Goal: Navigation & Orientation: Understand site structure

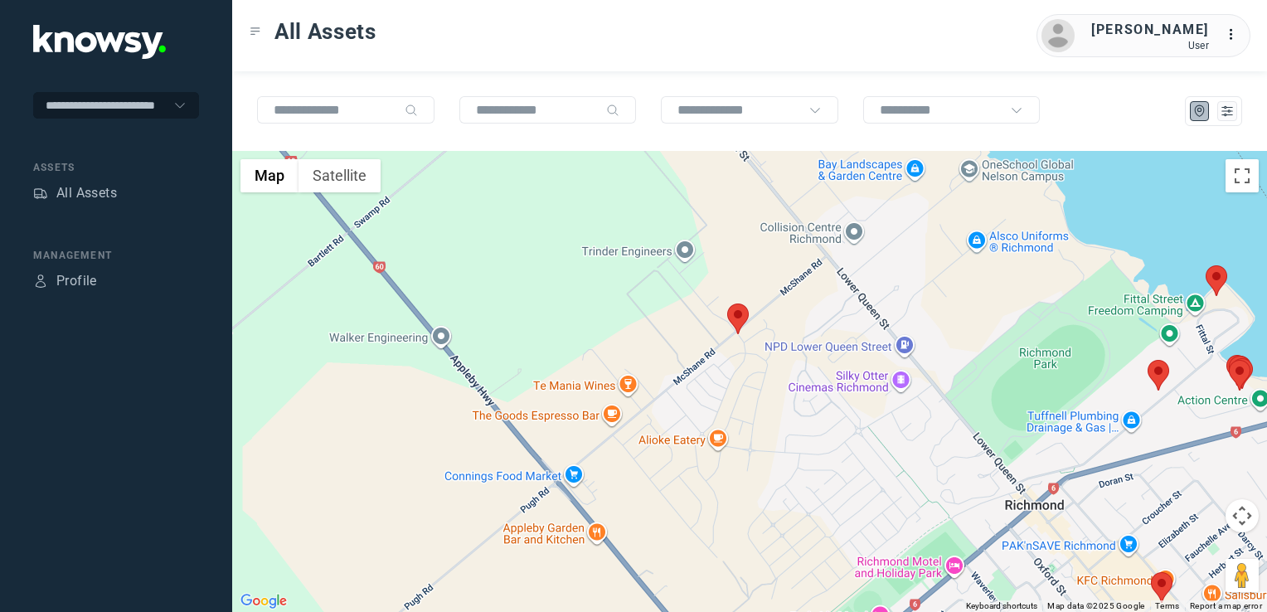
click at [743, 327] on img at bounding box center [738, 318] width 22 height 31
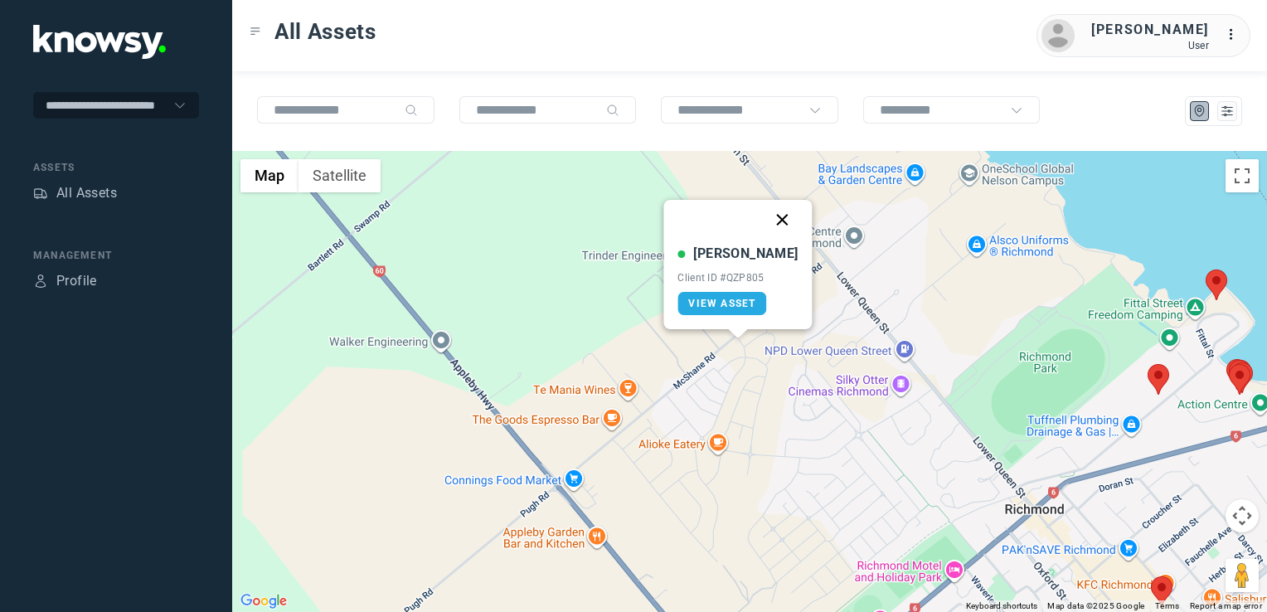
click at [766, 228] on button "Close" at bounding box center [783, 220] width 40 height 40
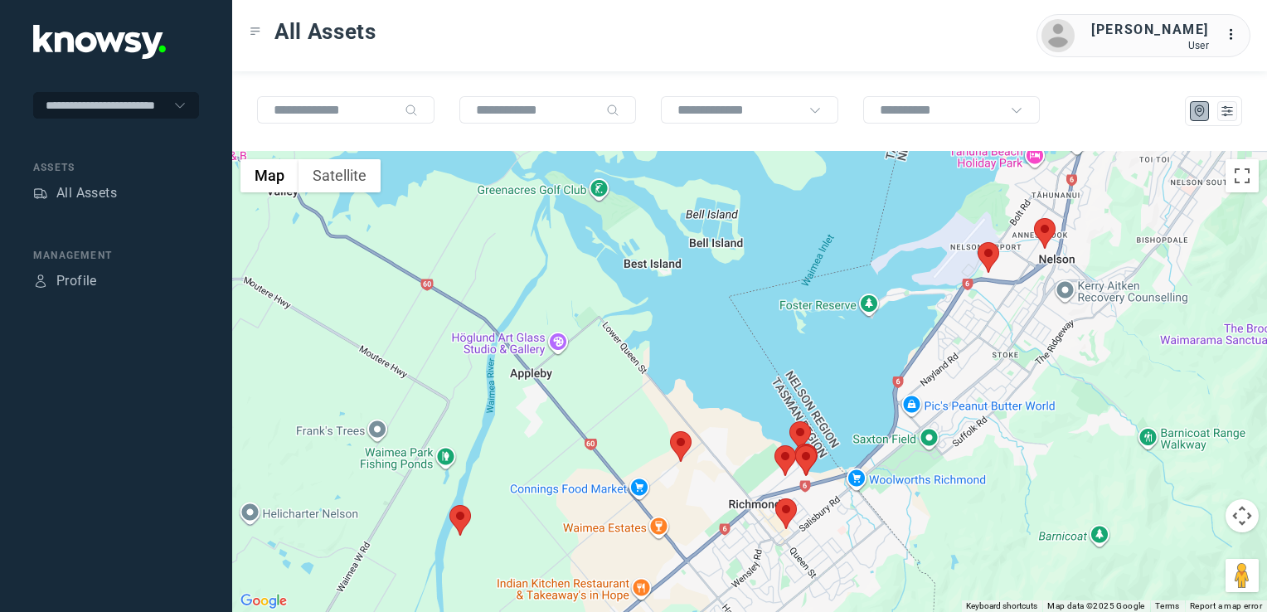
drag, startPoint x: 682, startPoint y: 424, endPoint x: 606, endPoint y: 453, distance: 81.6
click at [606, 453] on div at bounding box center [749, 381] width 1035 height 461
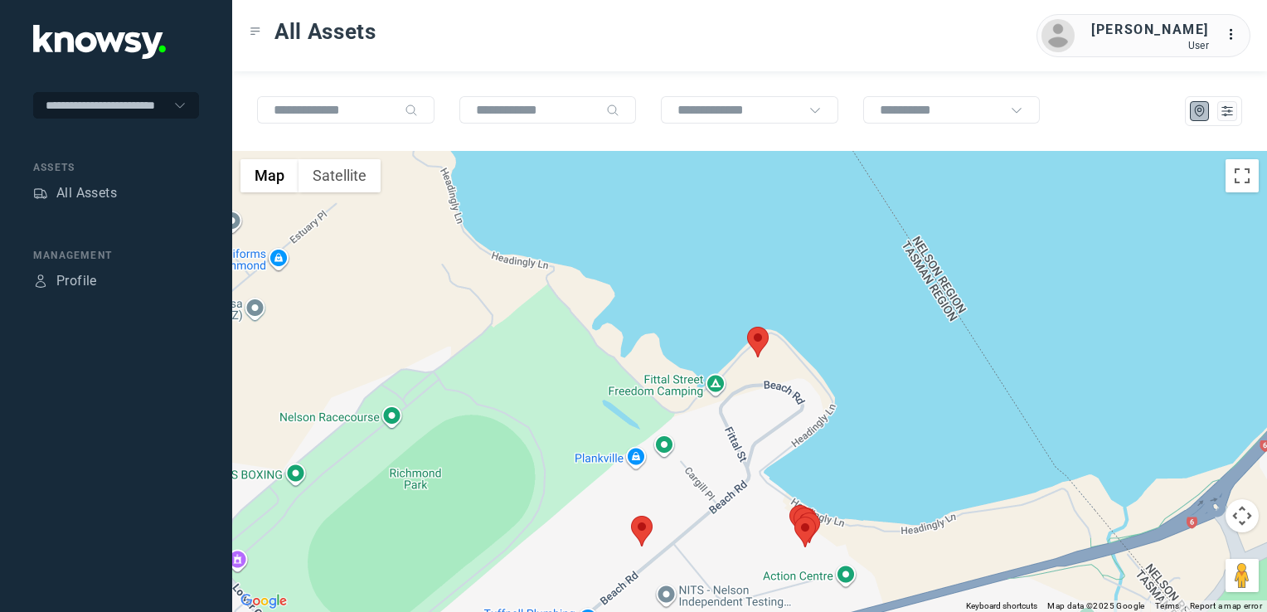
click at [759, 338] on img at bounding box center [758, 342] width 22 height 31
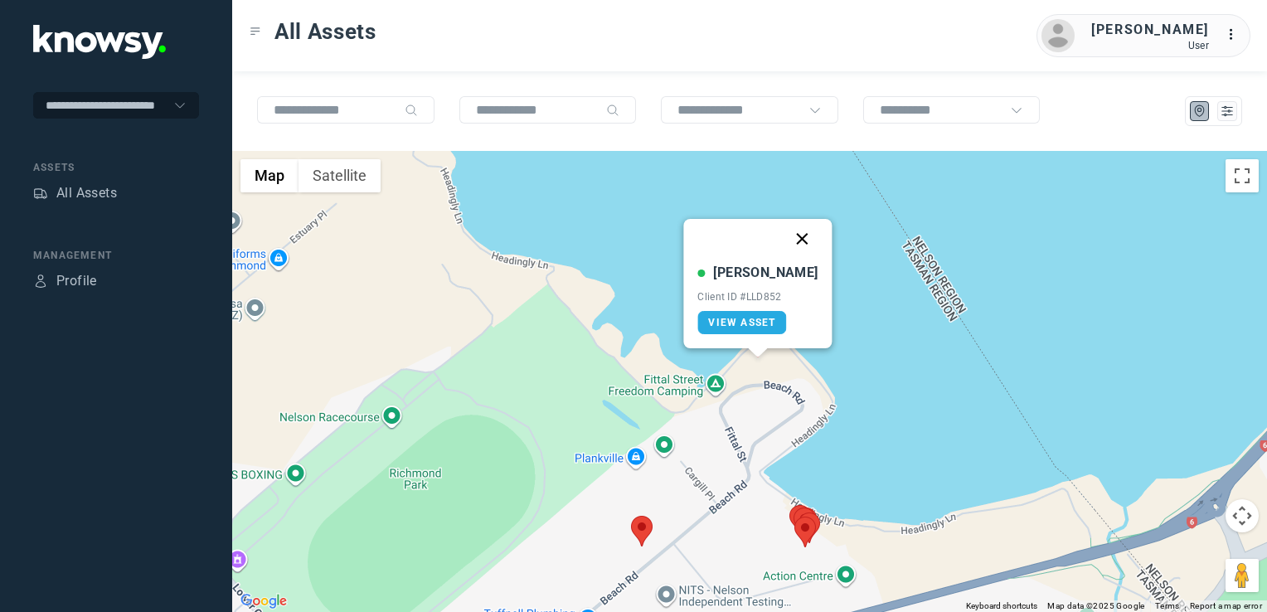
click at [788, 237] on button "Close" at bounding box center [803, 239] width 40 height 40
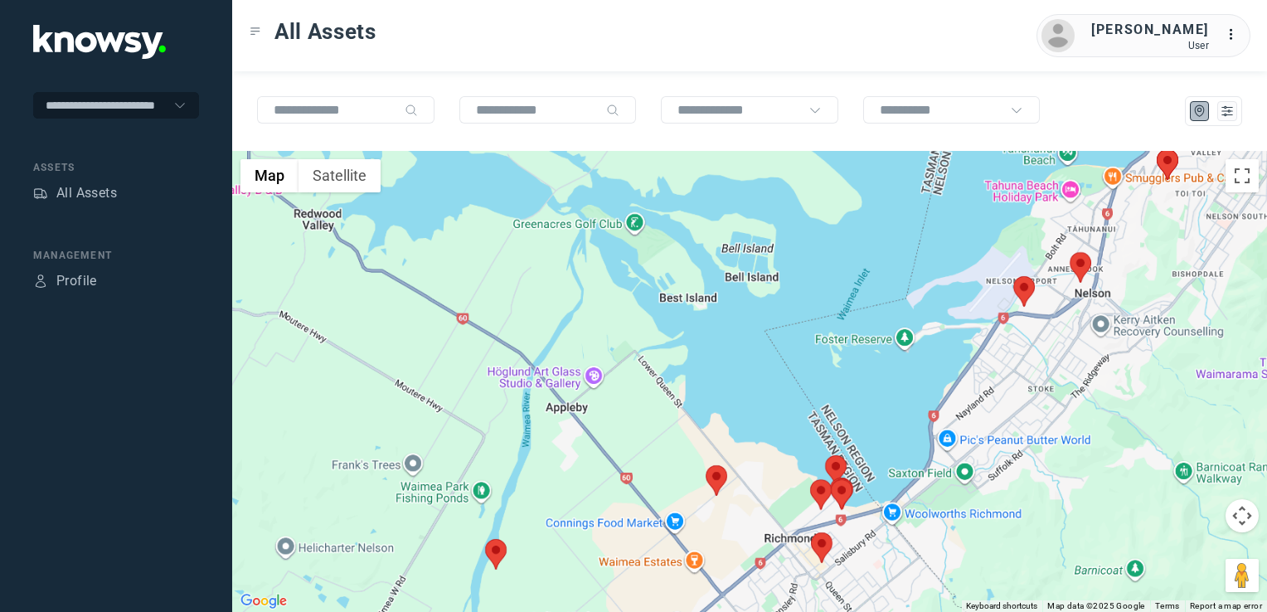
drag, startPoint x: 789, startPoint y: 526, endPoint x: 754, endPoint y: 405, distance: 125.9
click at [757, 409] on div "To navigate, press the arrow keys." at bounding box center [749, 381] width 1035 height 461
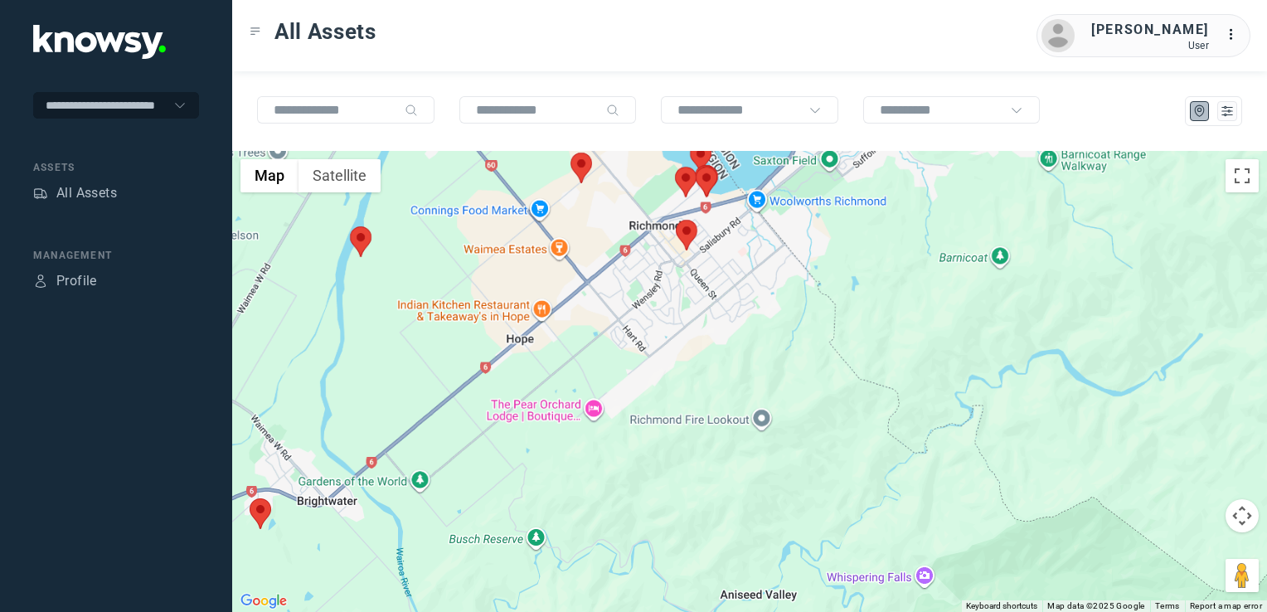
drag, startPoint x: 695, startPoint y: 413, endPoint x: 680, endPoint y: 478, distance: 66.4
click at [680, 478] on div at bounding box center [749, 381] width 1035 height 461
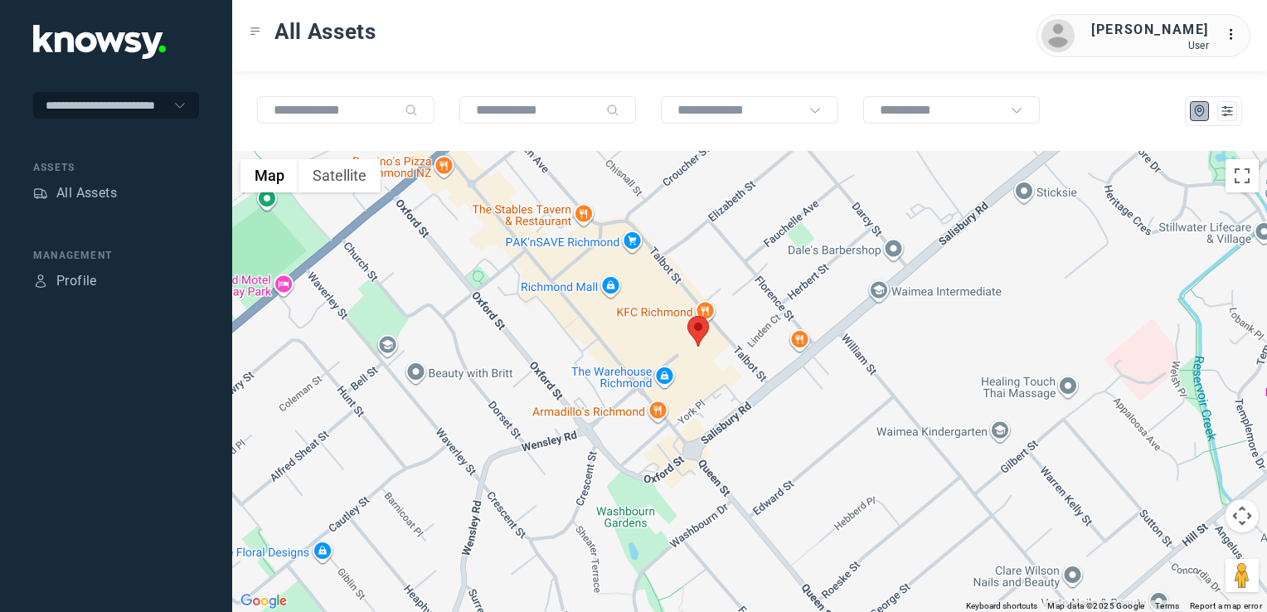
click at [694, 340] on img at bounding box center [698, 331] width 22 height 31
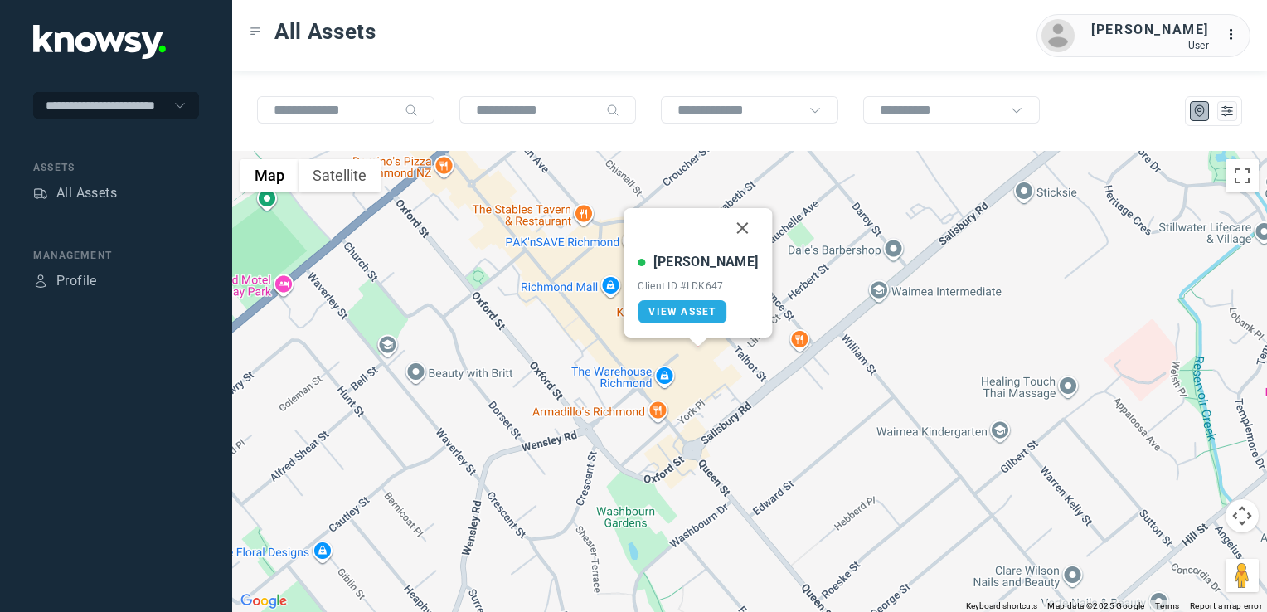
click at [723, 230] on button "Close" at bounding box center [743, 228] width 40 height 40
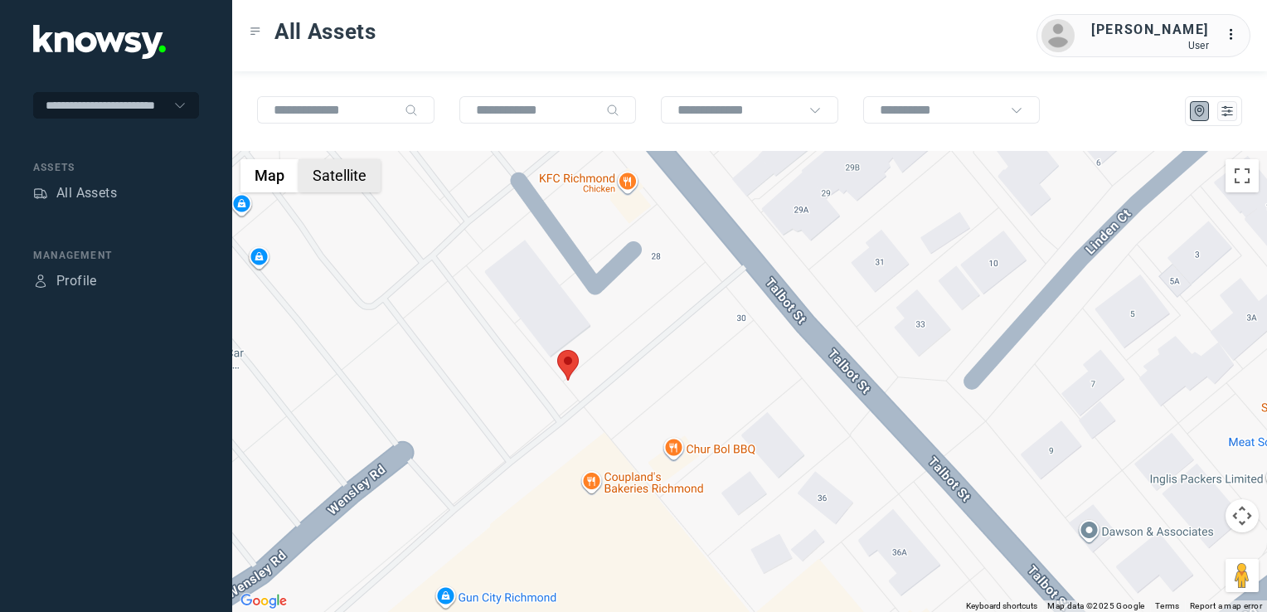
click at [334, 186] on button "Satellite" at bounding box center [339, 175] width 82 height 33
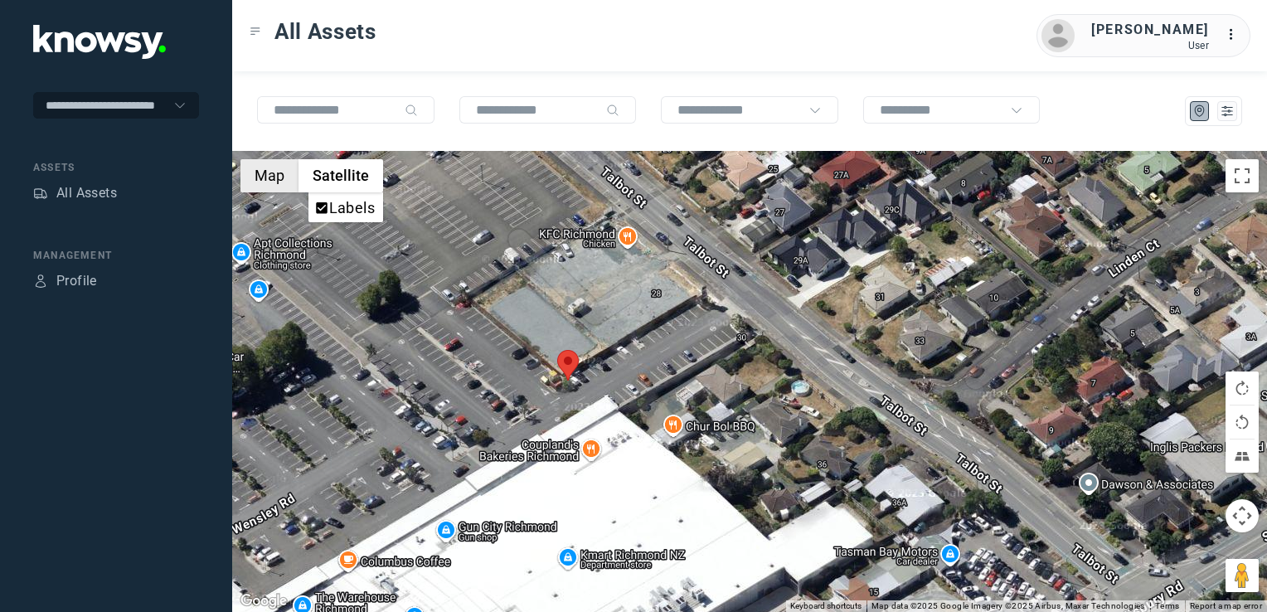
click at [257, 181] on button "Map" at bounding box center [269, 175] width 58 height 33
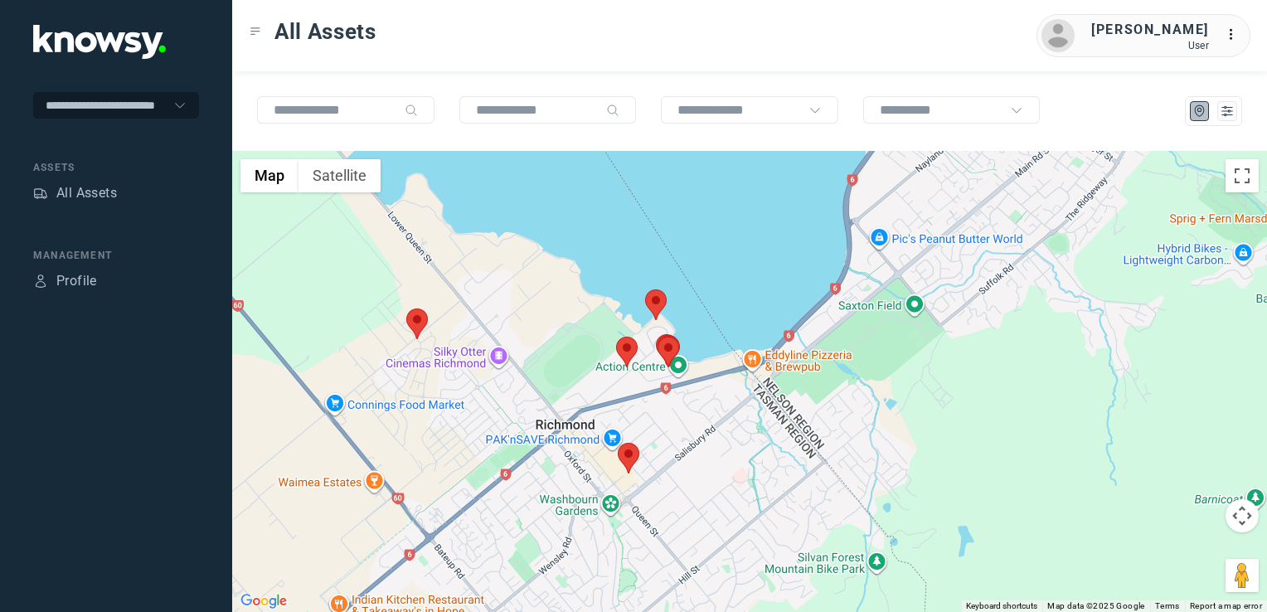
drag, startPoint x: 722, startPoint y: 356, endPoint x: 581, endPoint y: 542, distance: 233.1
click at [581, 542] on div at bounding box center [749, 381] width 1035 height 461
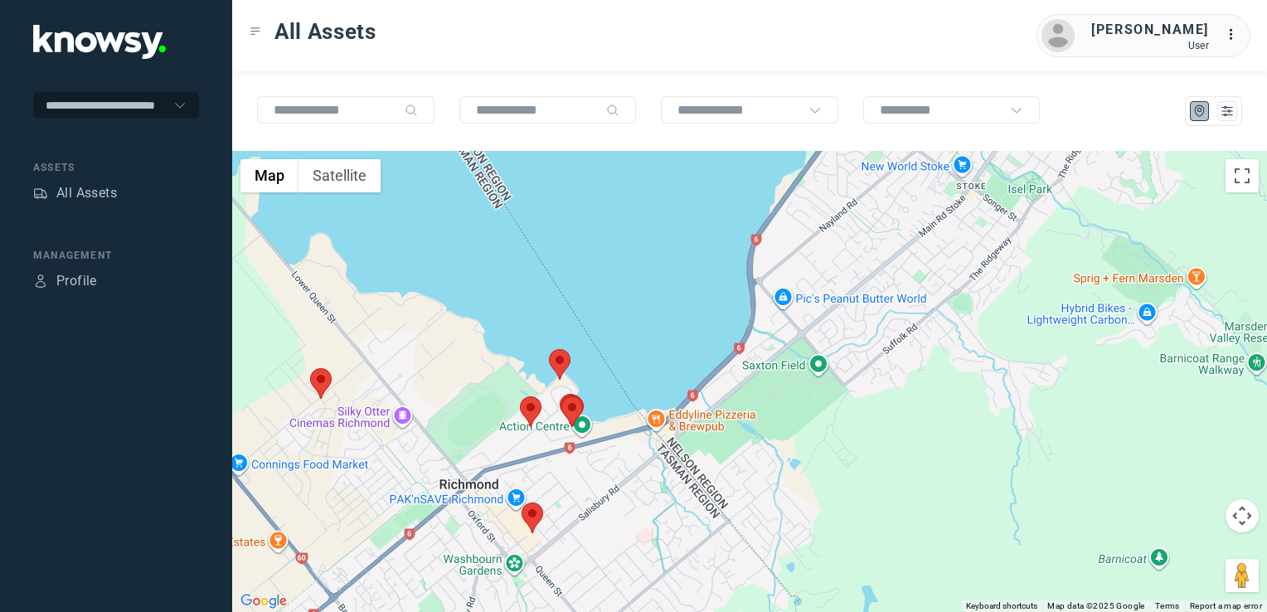
drag, startPoint x: 764, startPoint y: 428, endPoint x: 693, endPoint y: 489, distance: 93.4
click at [693, 489] on div at bounding box center [749, 381] width 1035 height 461
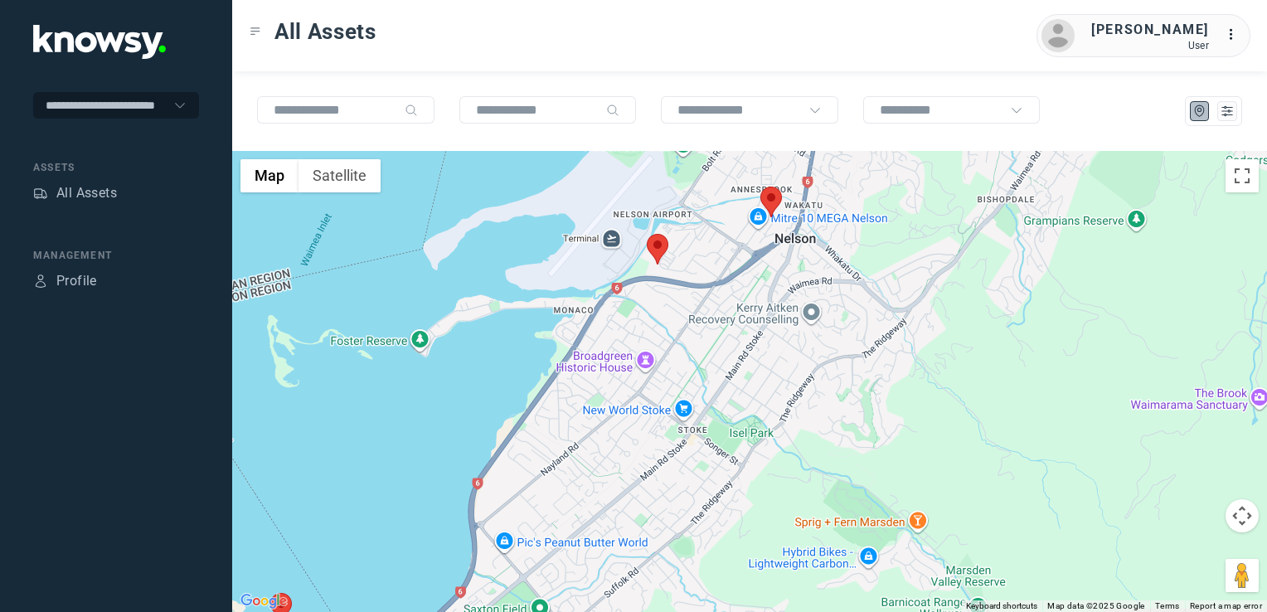
drag, startPoint x: 751, startPoint y: 436, endPoint x: 711, endPoint y: 473, distance: 54.0
click at [711, 473] on div at bounding box center [749, 381] width 1035 height 461
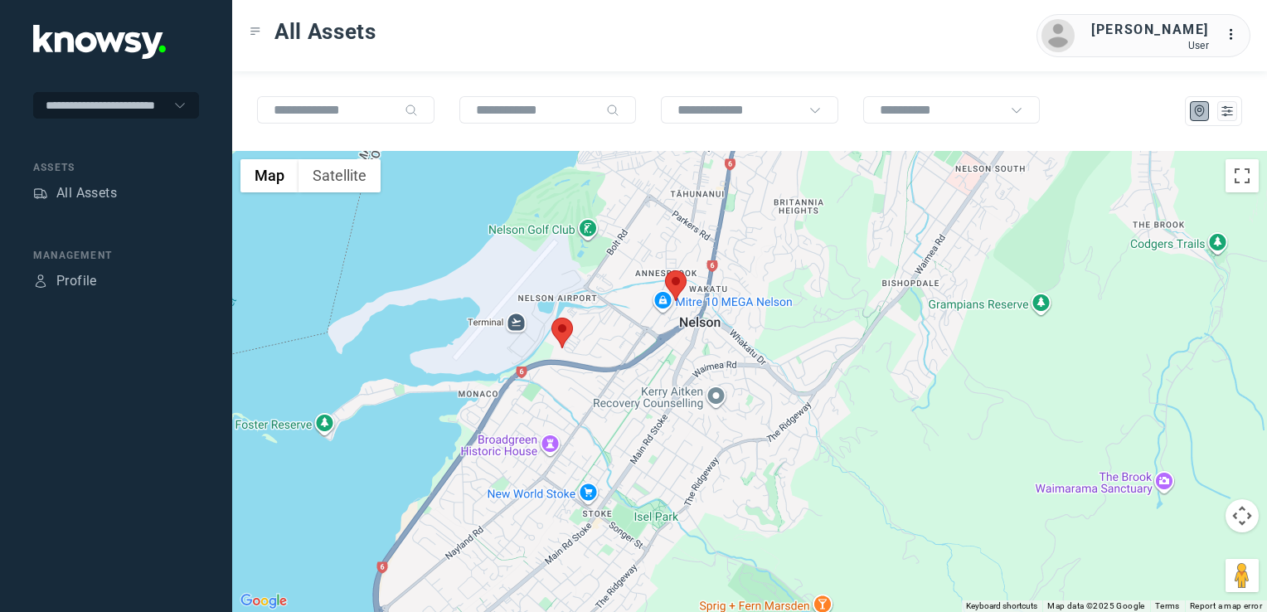
click at [690, 376] on div at bounding box center [749, 381] width 1035 height 461
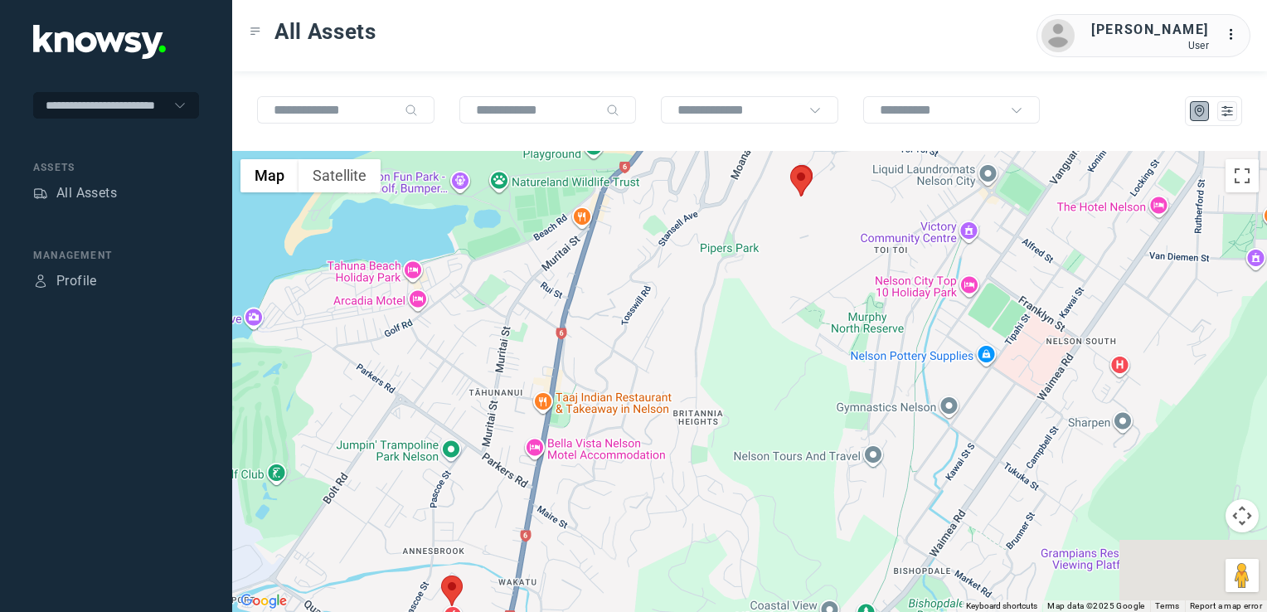
drag, startPoint x: 541, startPoint y: 553, endPoint x: 491, endPoint y: 575, distance: 54.2
click at [491, 575] on div at bounding box center [749, 381] width 1035 height 461
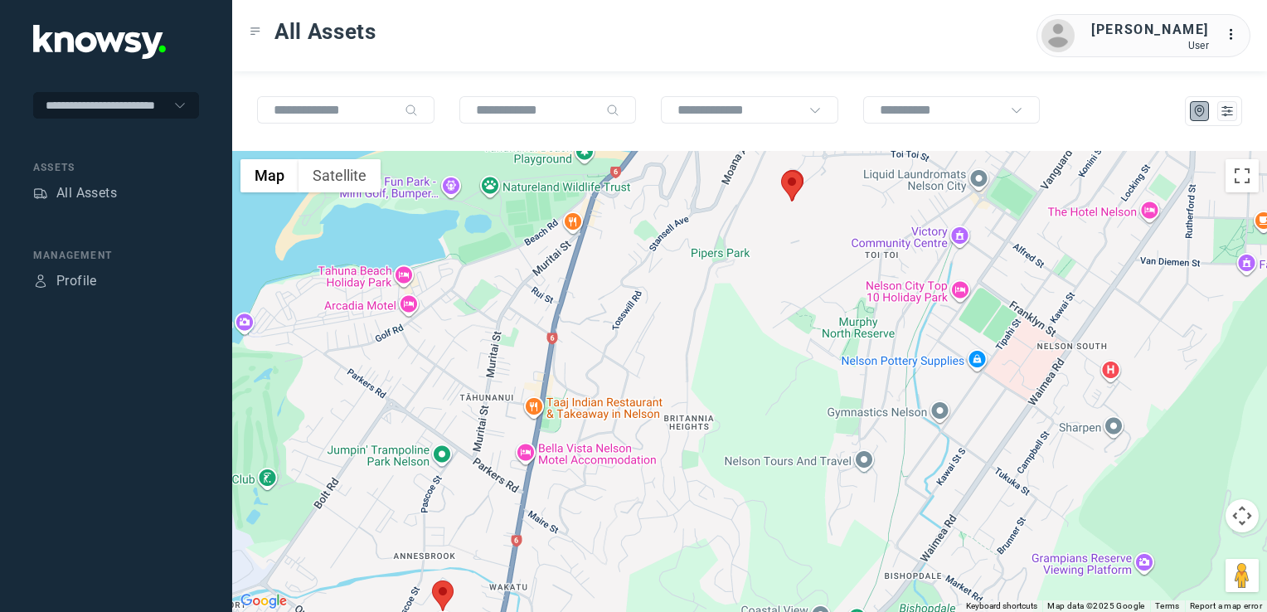
click at [605, 509] on div at bounding box center [749, 381] width 1035 height 461
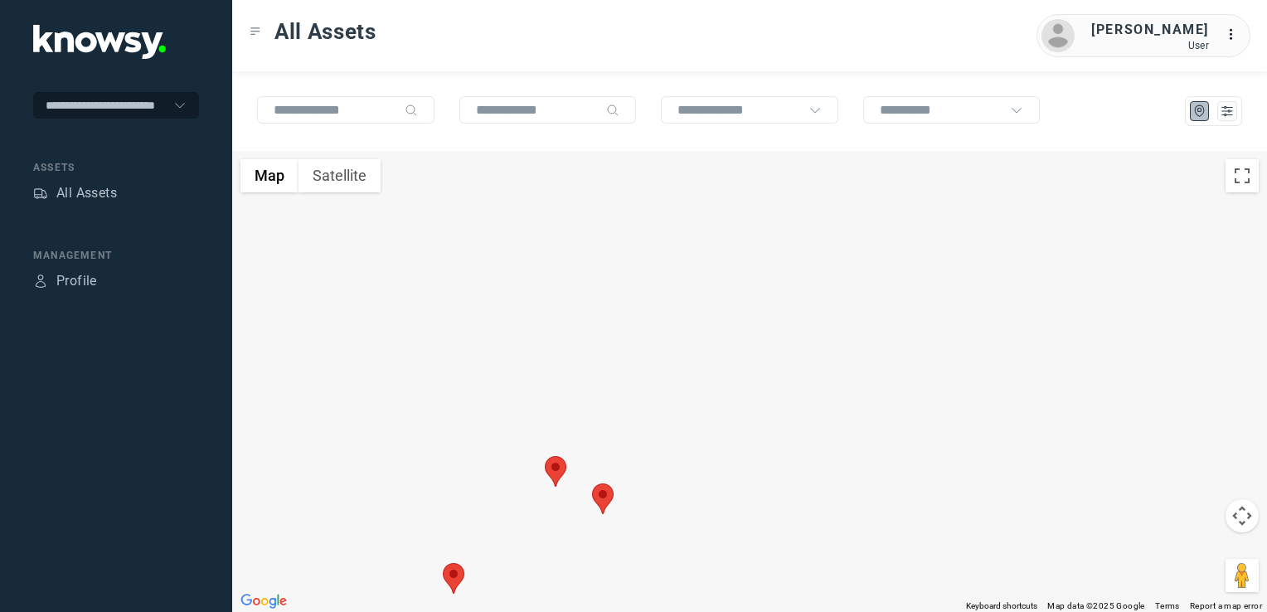
click at [554, 469] on img at bounding box center [556, 471] width 22 height 31
click at [606, 502] on img at bounding box center [603, 498] width 22 height 31
click at [634, 394] on button "Close" at bounding box center [648, 396] width 40 height 40
click at [463, 578] on img at bounding box center [454, 578] width 22 height 31
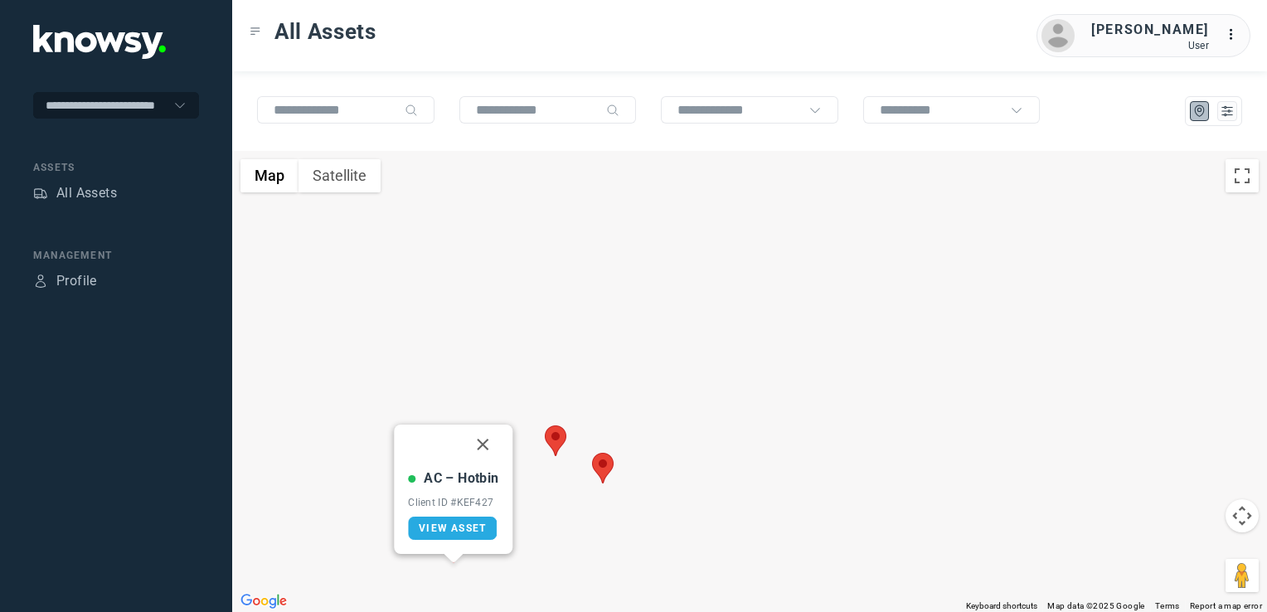
click at [478, 439] on button "Close" at bounding box center [483, 444] width 40 height 40
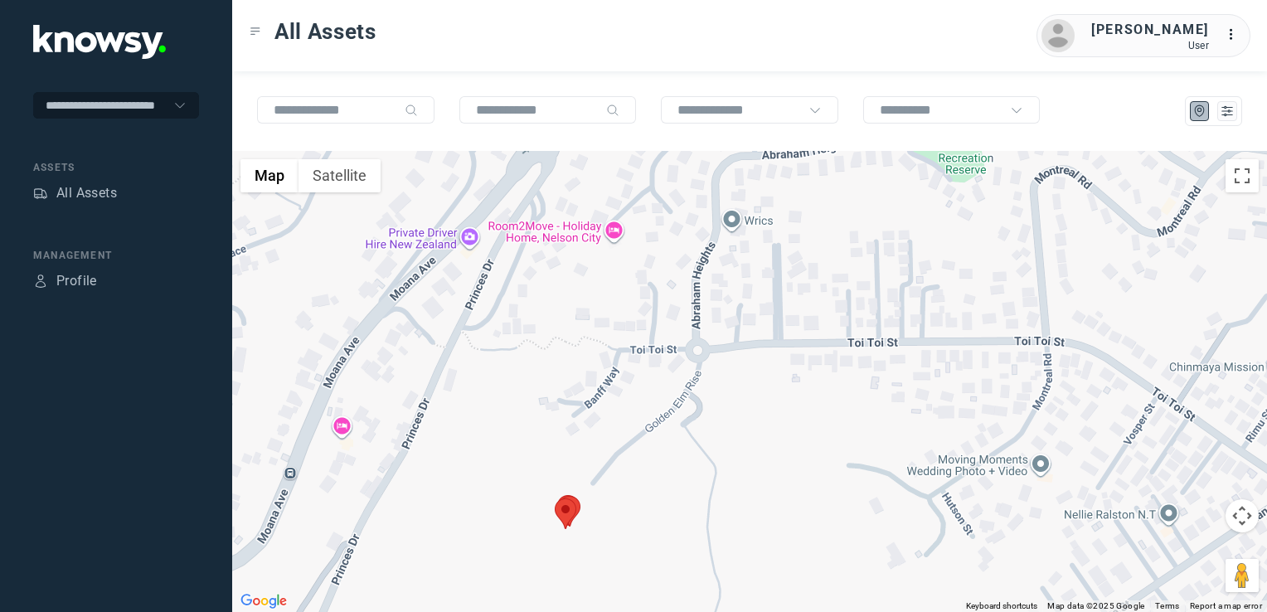
drag, startPoint x: 604, startPoint y: 459, endPoint x: 652, endPoint y: 414, distance: 66.3
click at [618, 442] on div "To navigate, press the arrow keys." at bounding box center [749, 381] width 1035 height 461
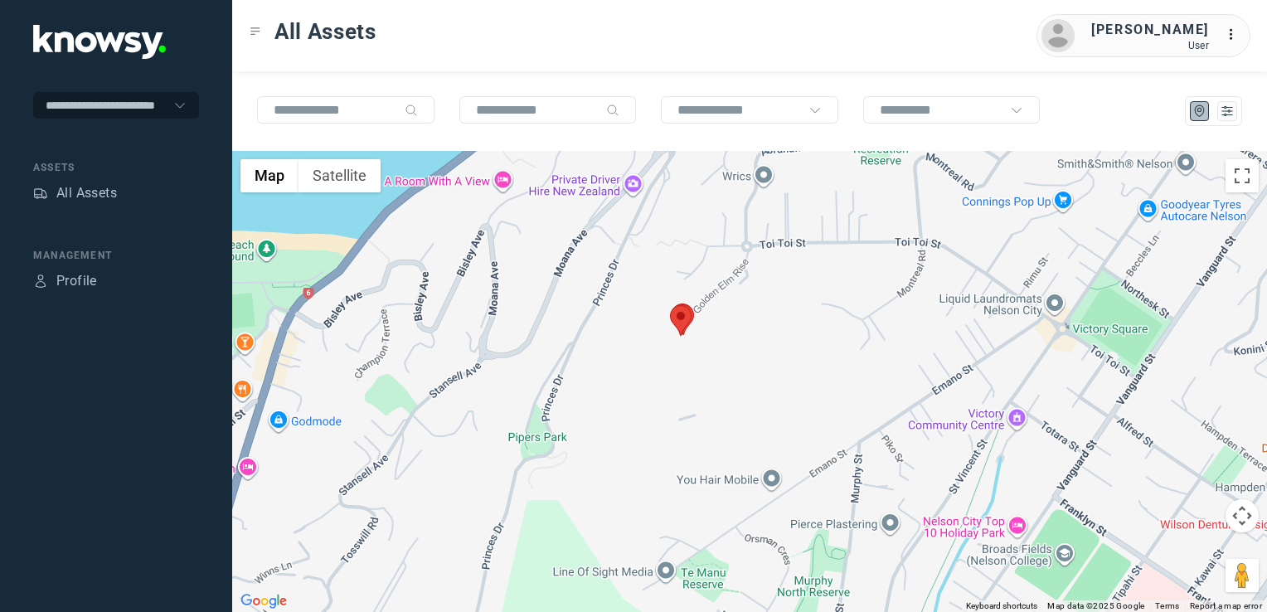
drag, startPoint x: 612, startPoint y: 419, endPoint x: 676, endPoint y: 322, distance: 116.6
click at [664, 333] on div "To navigate, press the arrow keys." at bounding box center [749, 381] width 1035 height 461
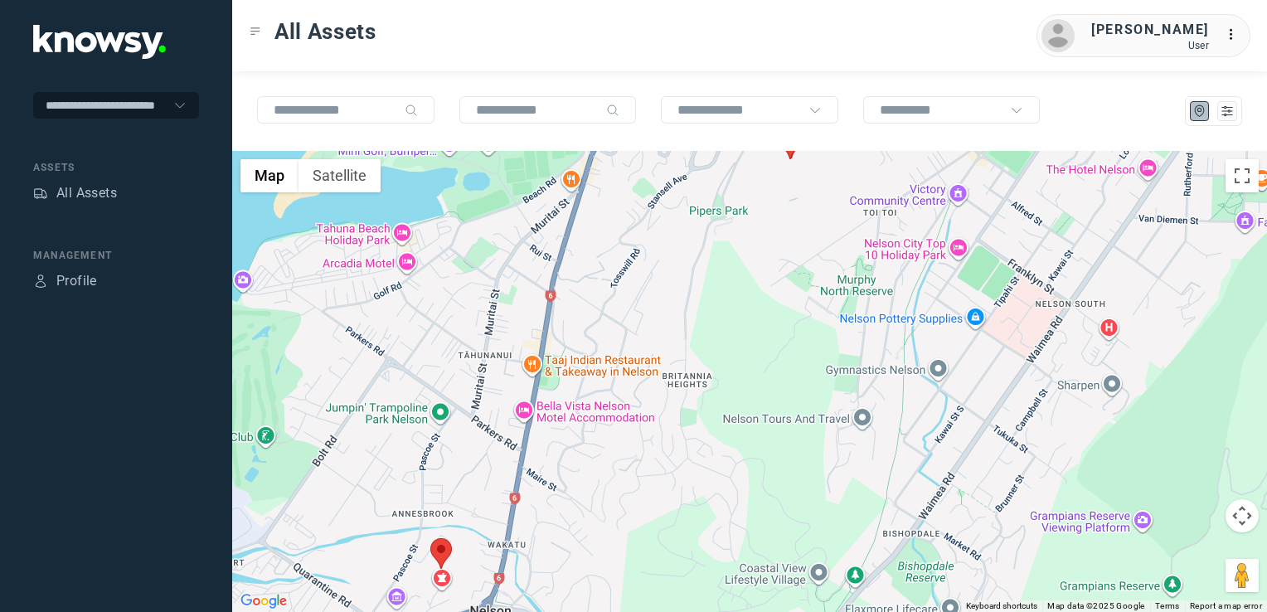
drag, startPoint x: 613, startPoint y: 328, endPoint x: 635, endPoint y: 274, distance: 58.8
click at [624, 284] on div at bounding box center [749, 381] width 1035 height 461
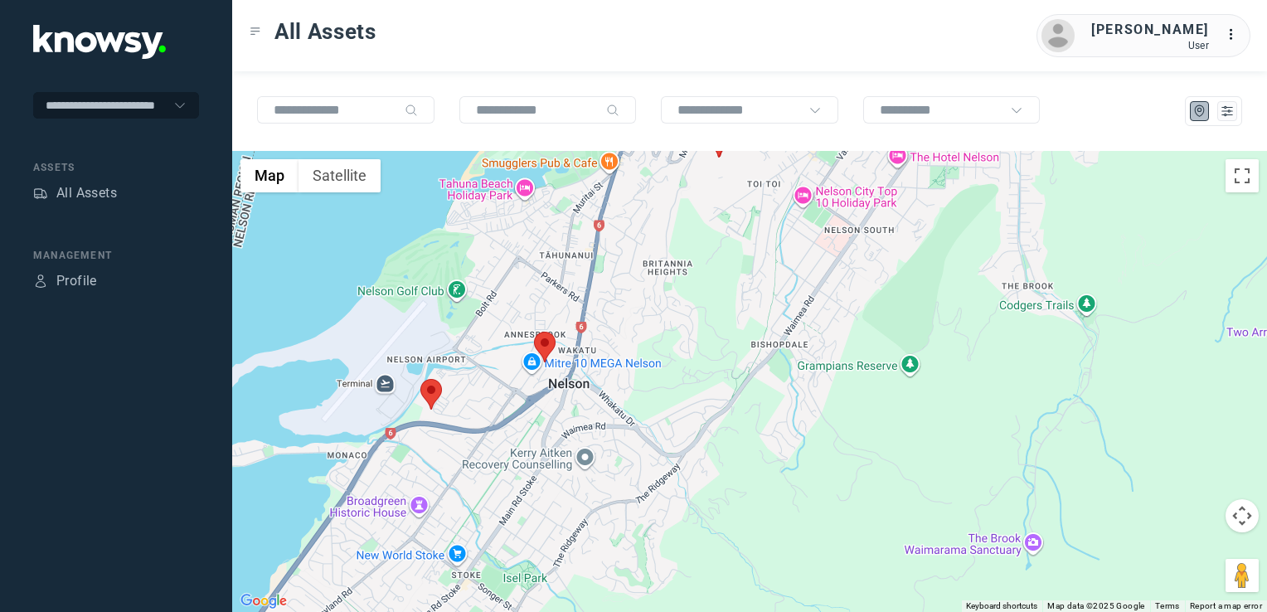
drag, startPoint x: 554, startPoint y: 463, endPoint x: 673, endPoint y: 368, distance: 152.8
click at [665, 373] on div at bounding box center [749, 381] width 1035 height 461
